Goal: Information Seeking & Learning: Learn about a topic

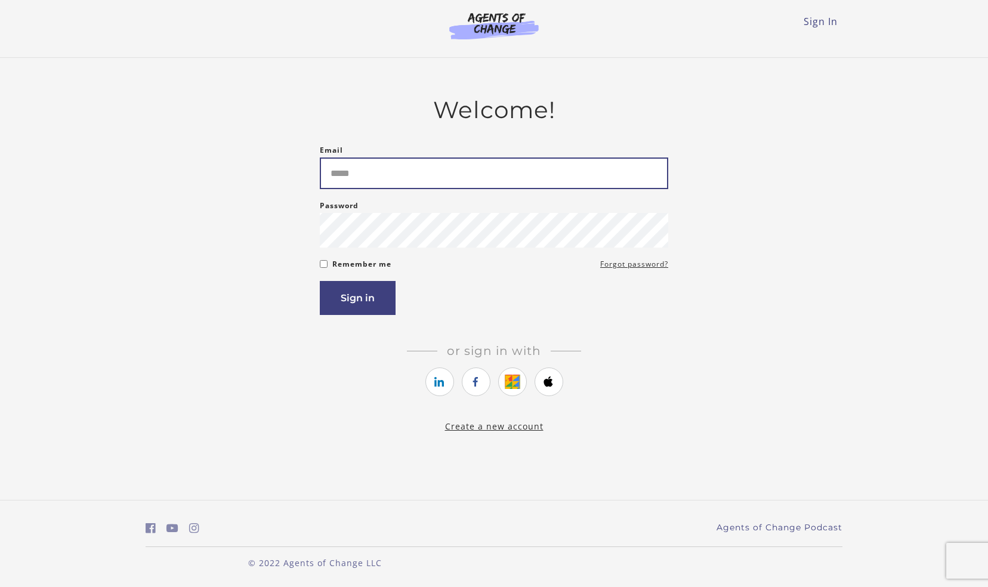
click at [412, 178] on input "Email" at bounding box center [494, 173] width 348 height 32
type input "**********"
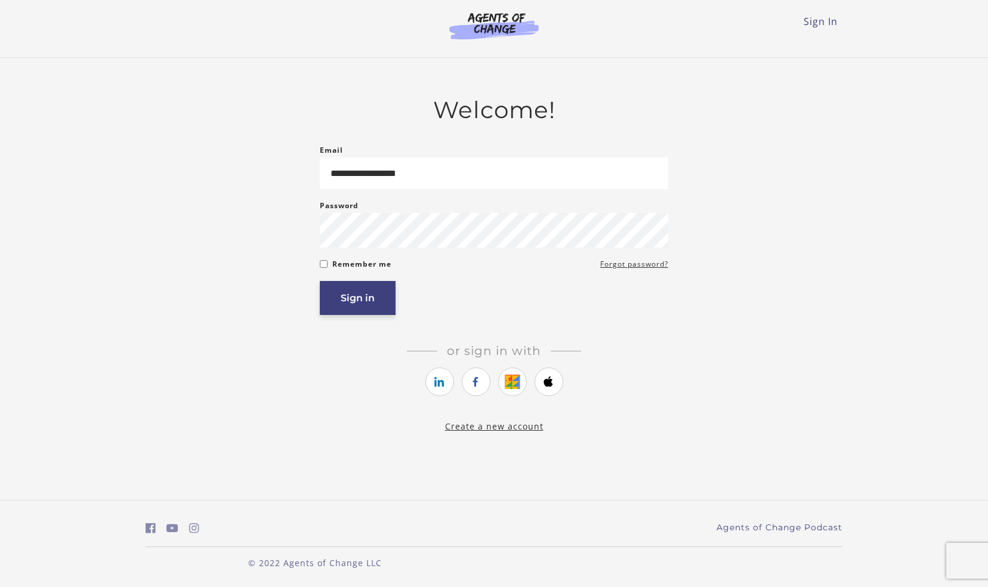
click at [332, 297] on button "Sign in" at bounding box center [358, 298] width 76 height 34
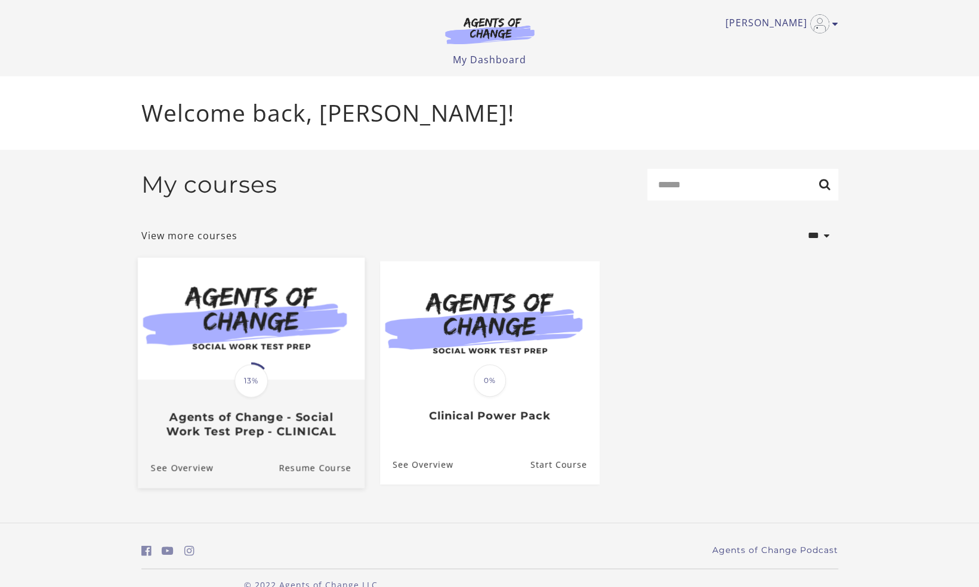
click at [266, 330] on img at bounding box center [250, 318] width 227 height 122
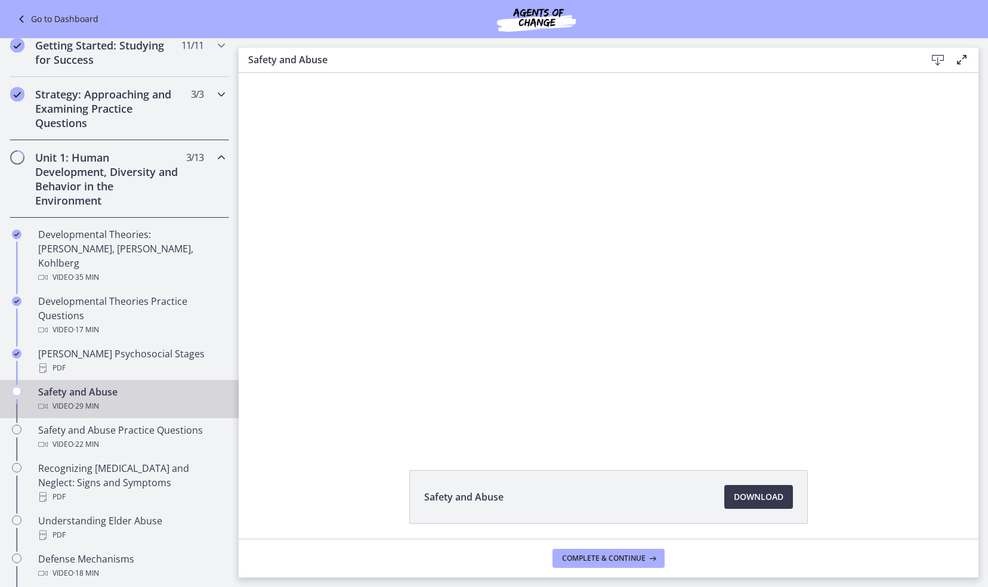
scroll to position [188, 0]
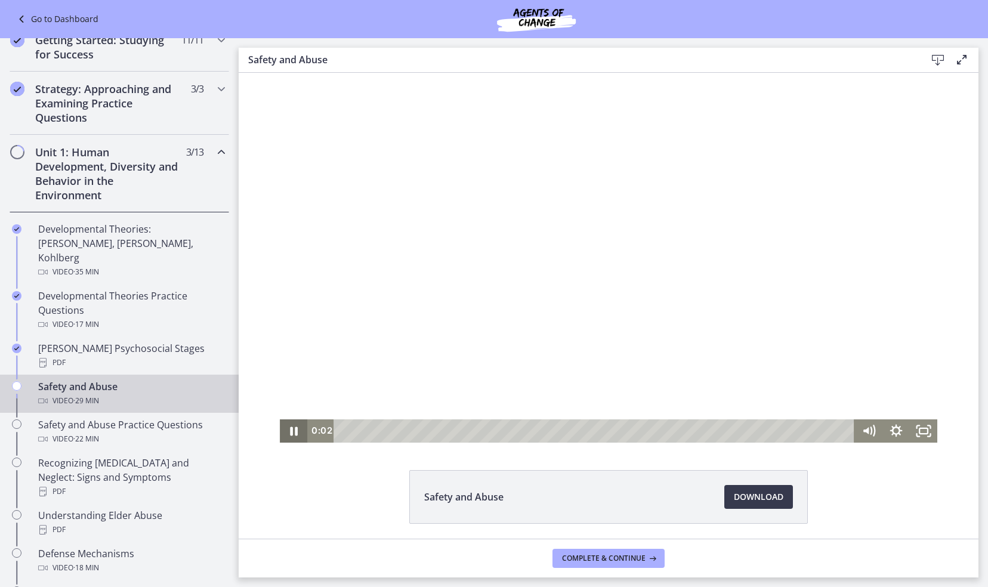
click at [289, 425] on icon "Pause" at bounding box center [293, 430] width 27 height 23
